Goal: Subscribe to service/newsletter

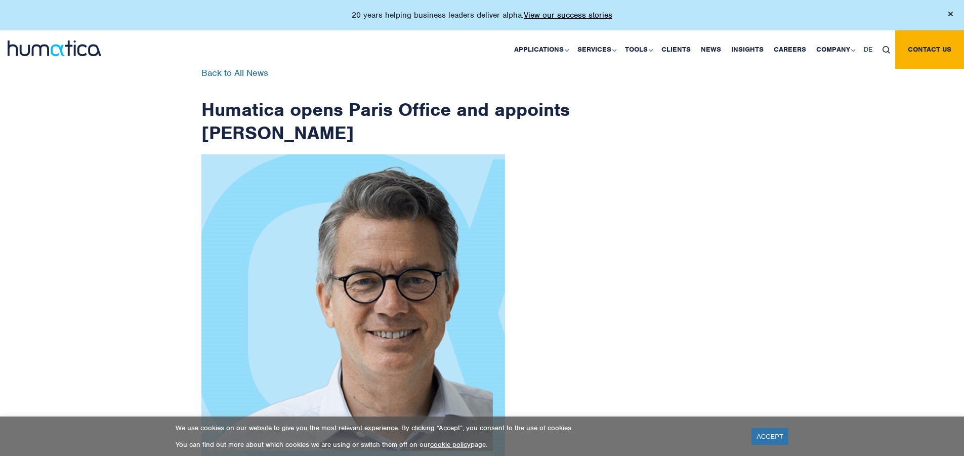
scroll to position [1613, 0]
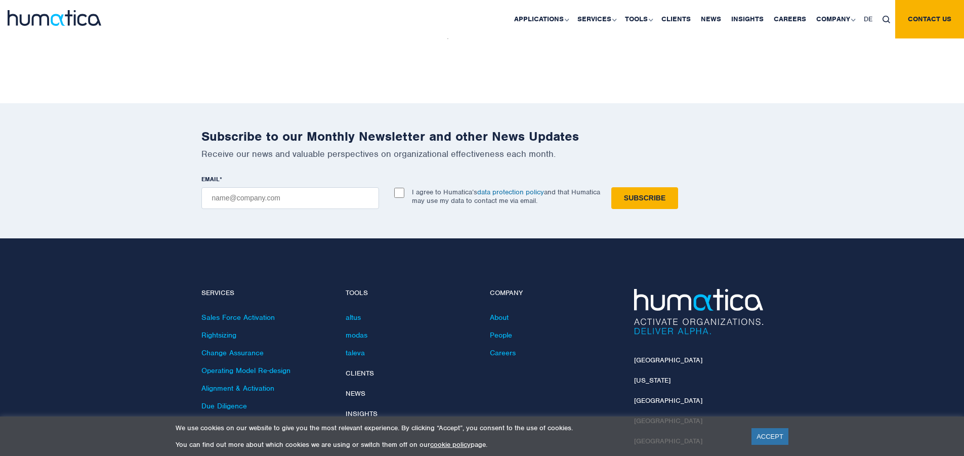
checkbox input "true"
type input "[EMAIL_ADDRESS][DOMAIN_NAME]"
click at [611, 187] on input "Subscribe" at bounding box center [644, 198] width 67 height 22
